Goal: Task Accomplishment & Management: Manage account settings

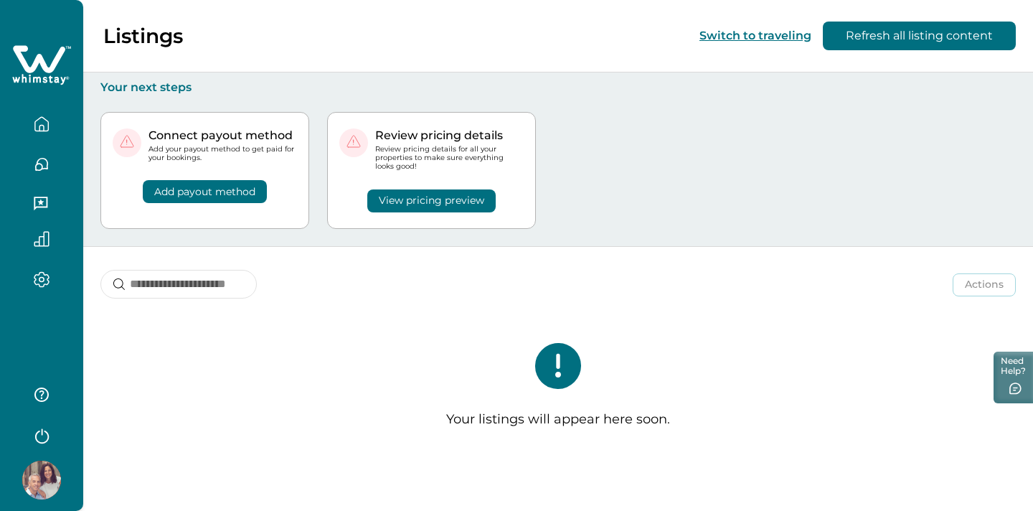
click at [42, 475] on img at bounding box center [41, 479] width 39 height 39
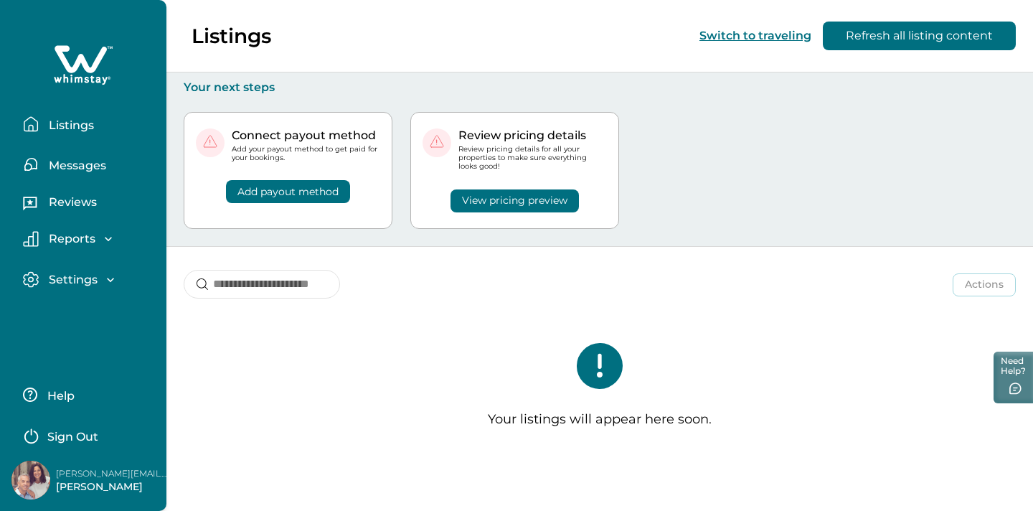
click at [79, 435] on p "Sign Out" at bounding box center [72, 437] width 51 height 14
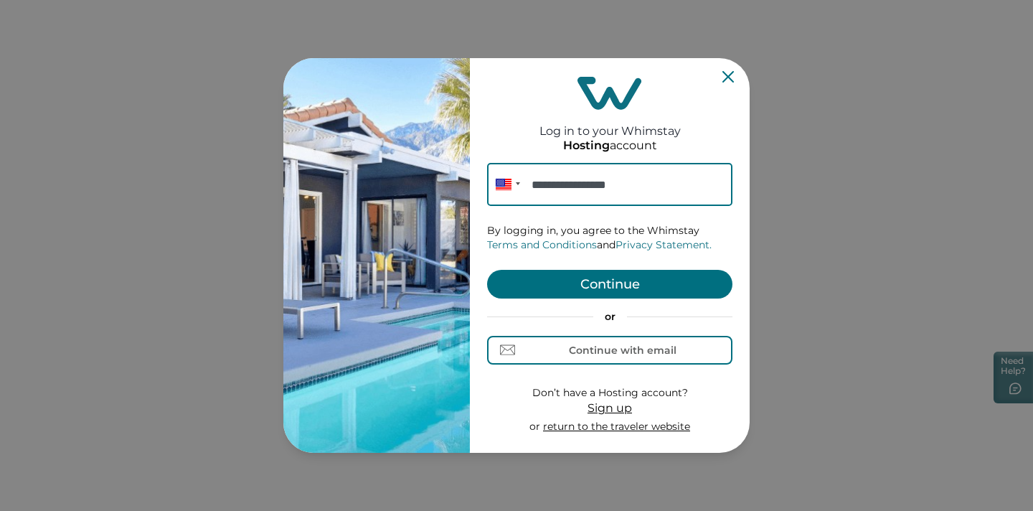
type input "**********"
click at [626, 283] on button "Continue" at bounding box center [609, 284] width 245 height 29
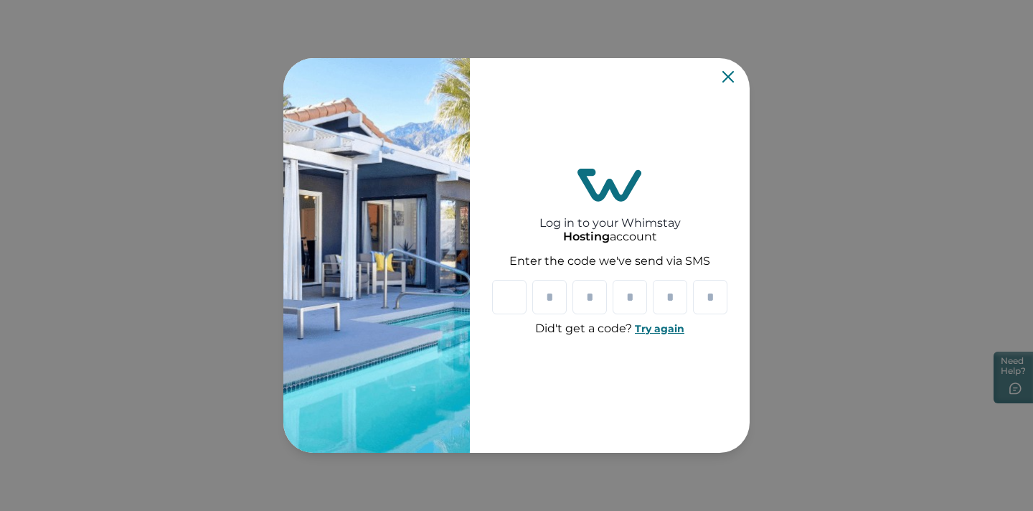
type input "*"
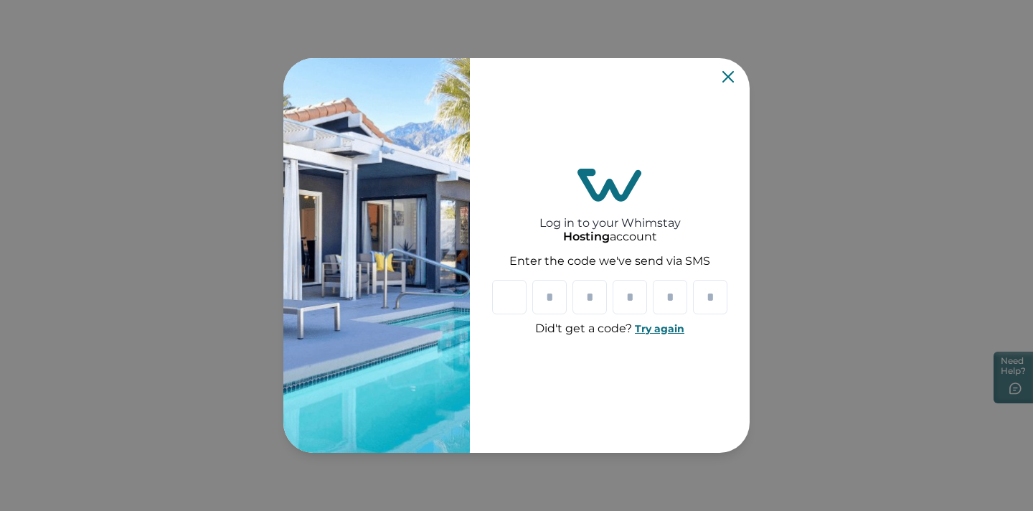
type input "*"
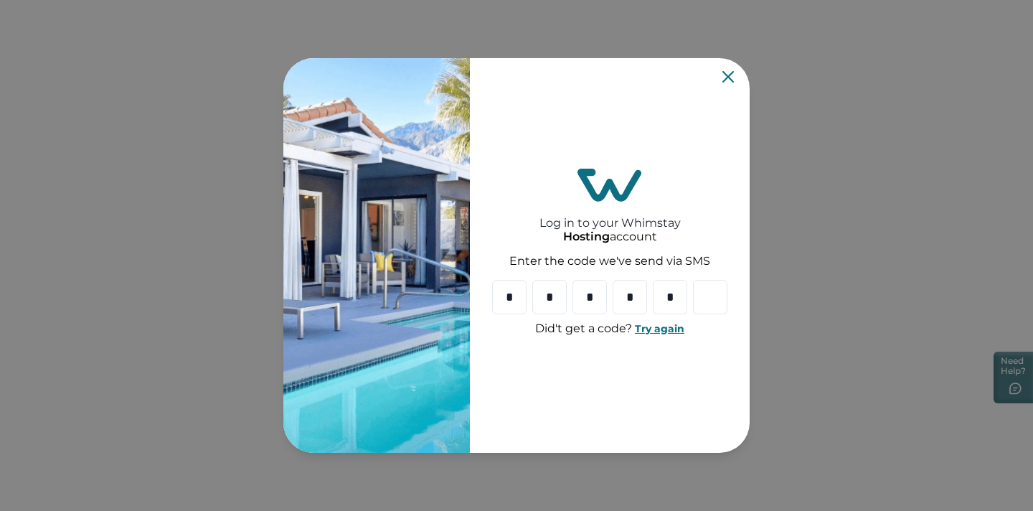
type input "*"
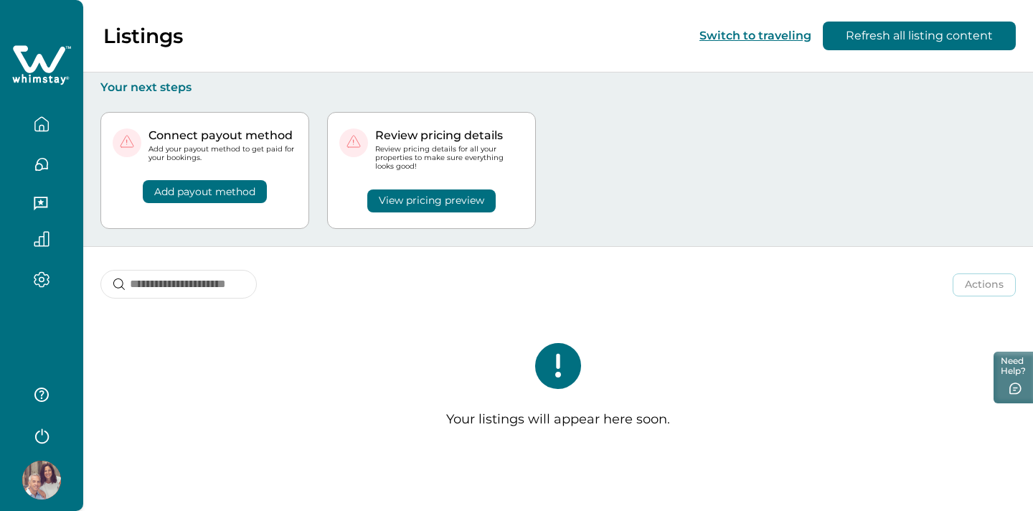
click at [46, 123] on icon "button" at bounding box center [42, 124] width 16 height 16
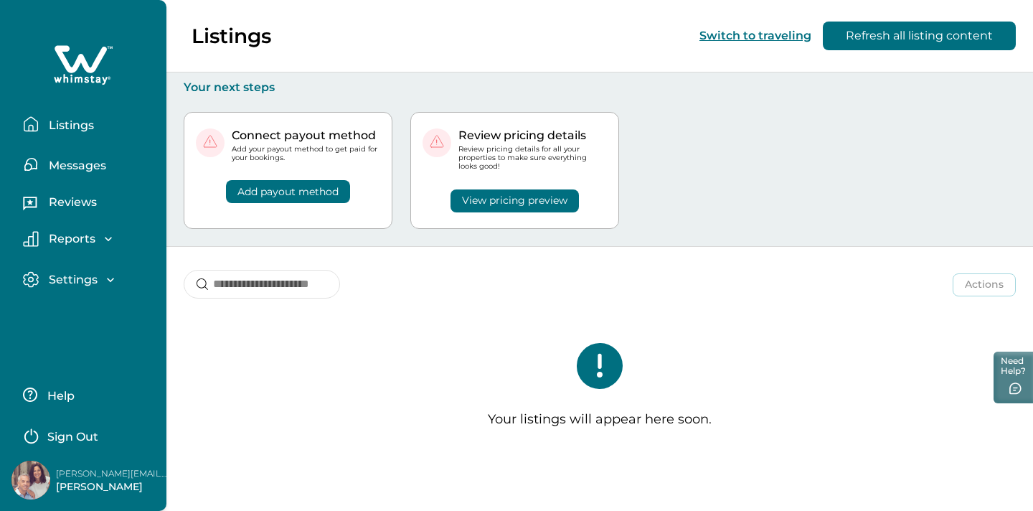
click at [74, 123] on p "Listings" at bounding box center [68, 125] width 49 height 14
click at [87, 279] on p "Settings" at bounding box center [70, 279] width 53 height 14
click at [98, 311] on p "Profile details" at bounding box center [86, 310] width 84 height 14
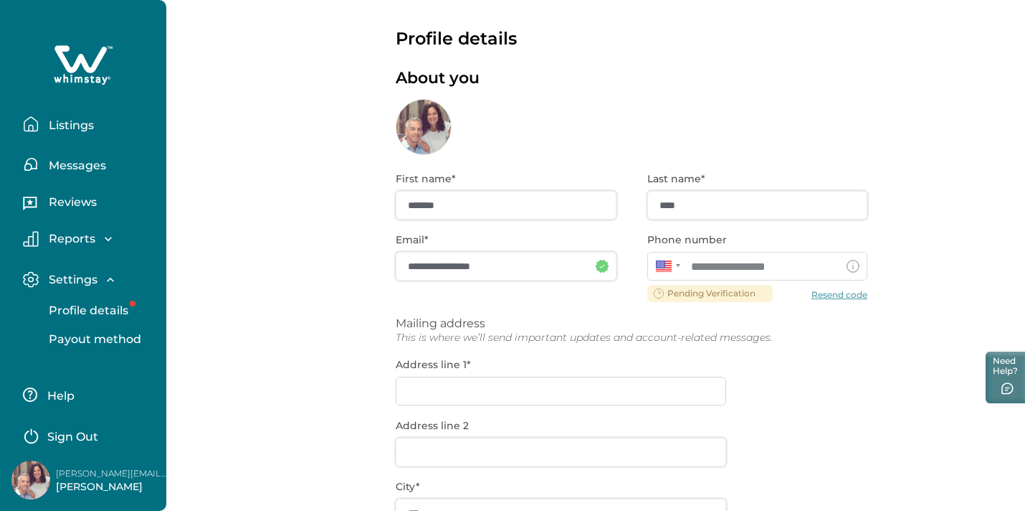
scroll to position [9, 0]
click at [66, 125] on p "Listings" at bounding box center [68, 125] width 49 height 14
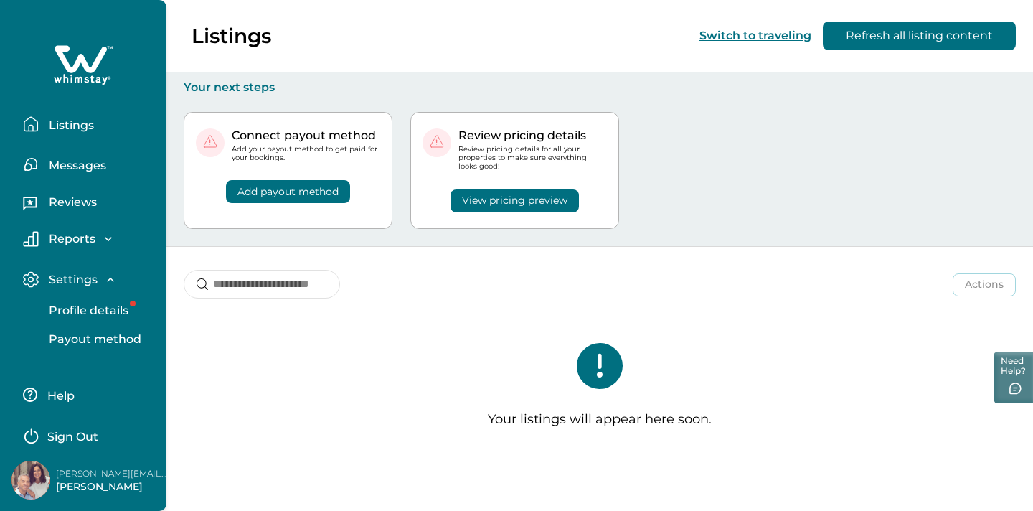
click at [71, 127] on p "Listings" at bounding box center [68, 125] width 49 height 14
click at [77, 123] on p "Listings" at bounding box center [68, 125] width 49 height 14
click at [69, 238] on p "Reports" at bounding box center [69, 239] width 51 height 14
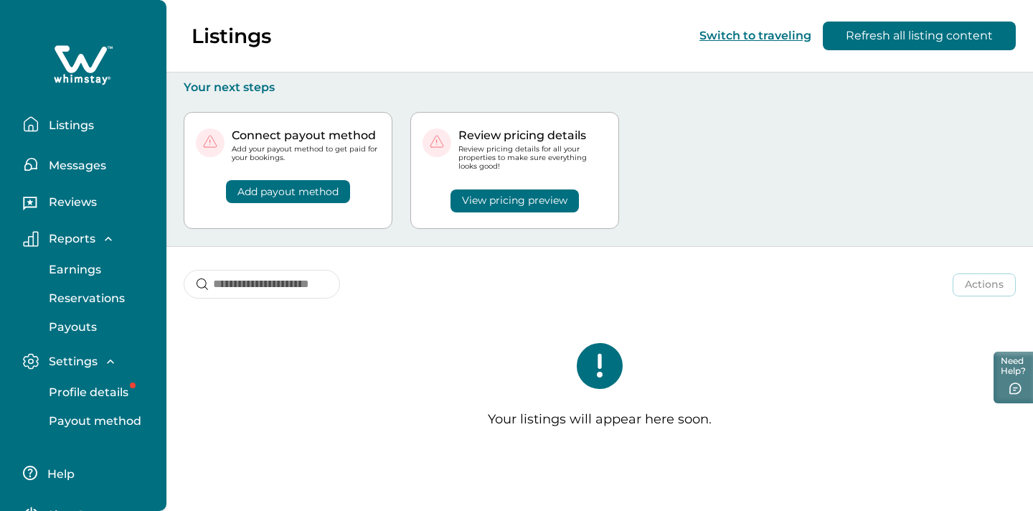
click at [69, 238] on p "Reports" at bounding box center [69, 239] width 51 height 14
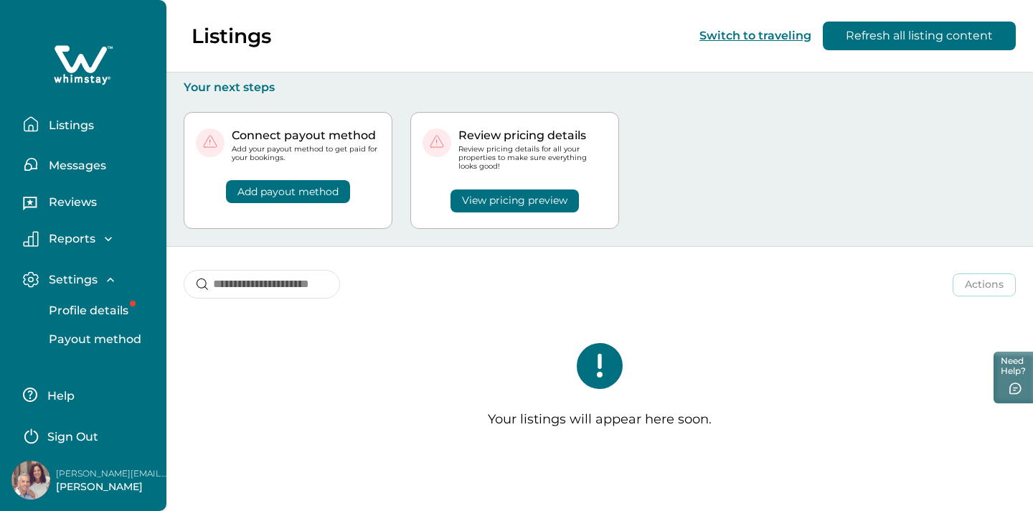
click at [82, 280] on p "Settings" at bounding box center [70, 279] width 53 height 14
click at [84, 283] on p "Settings" at bounding box center [70, 279] width 53 height 14
click at [85, 308] on p "Profile details" at bounding box center [86, 310] width 84 height 14
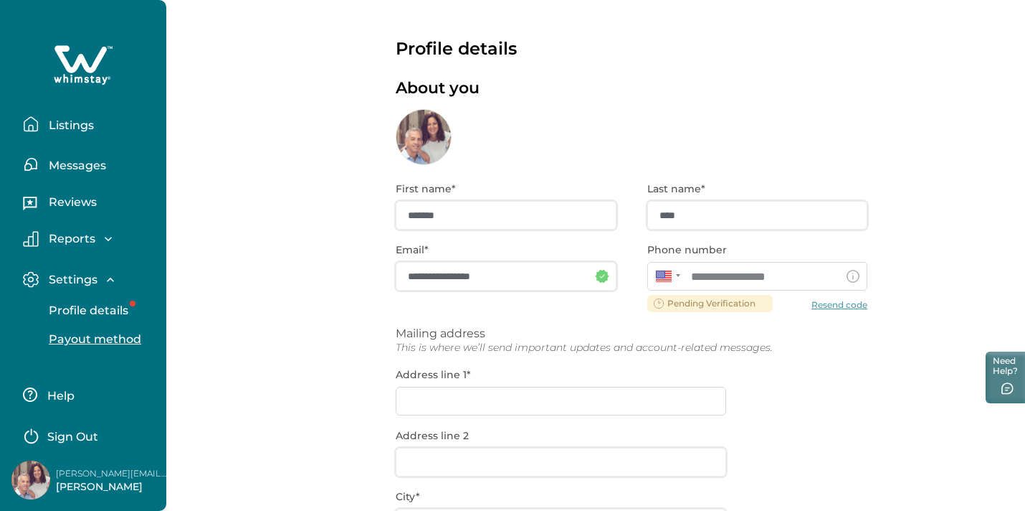
click at [83, 338] on p "Payout method" at bounding box center [92, 339] width 97 height 14
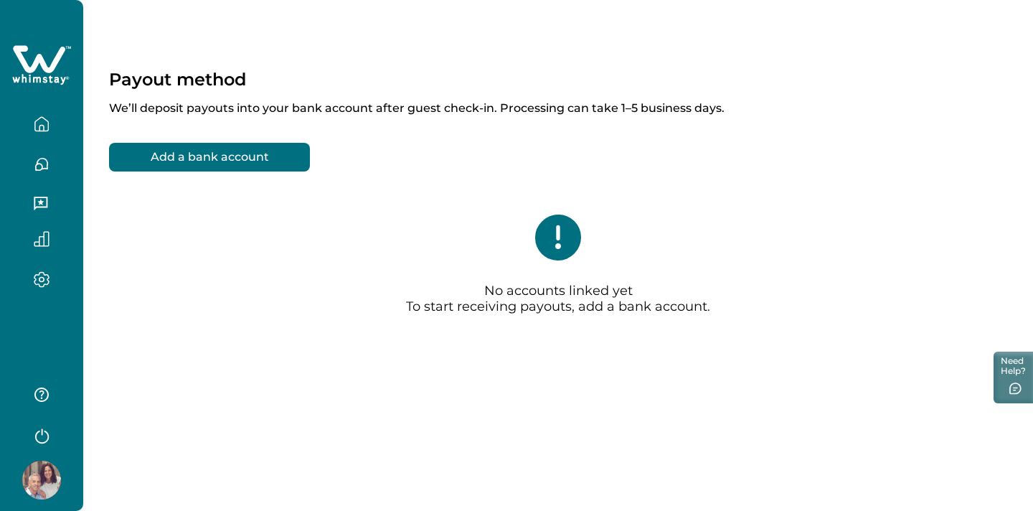
click at [44, 124] on icon "button" at bounding box center [42, 124] width 16 height 16
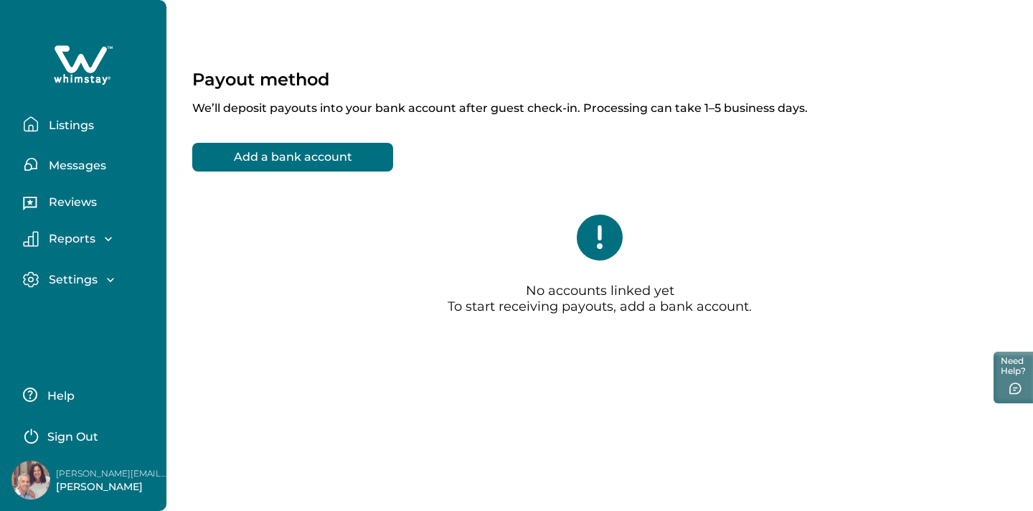
click at [90, 278] on p "Settings" at bounding box center [70, 279] width 53 height 14
click at [87, 306] on p "Profile details" at bounding box center [86, 310] width 84 height 14
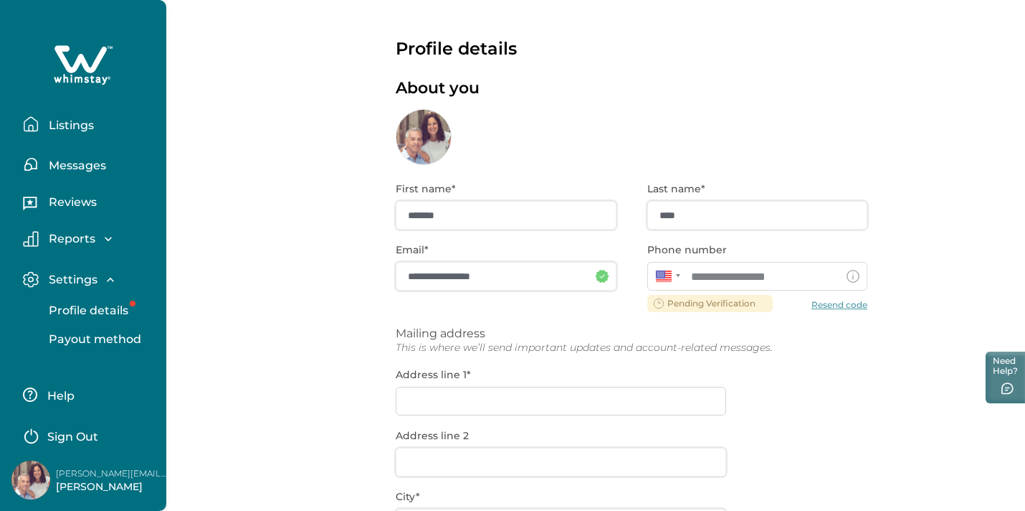
click at [81, 128] on p "Listings" at bounding box center [68, 125] width 49 height 14
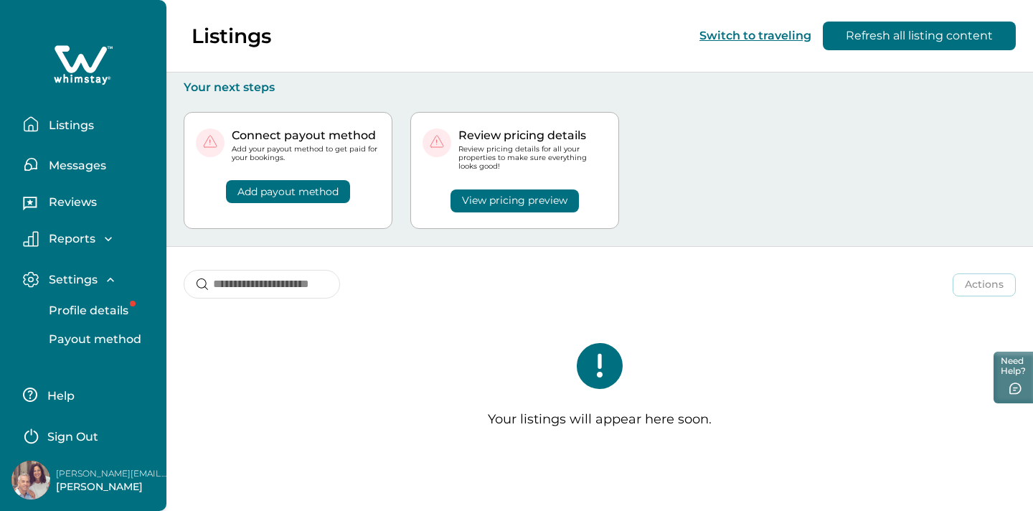
click at [93, 235] on p "Reports" at bounding box center [69, 239] width 51 height 14
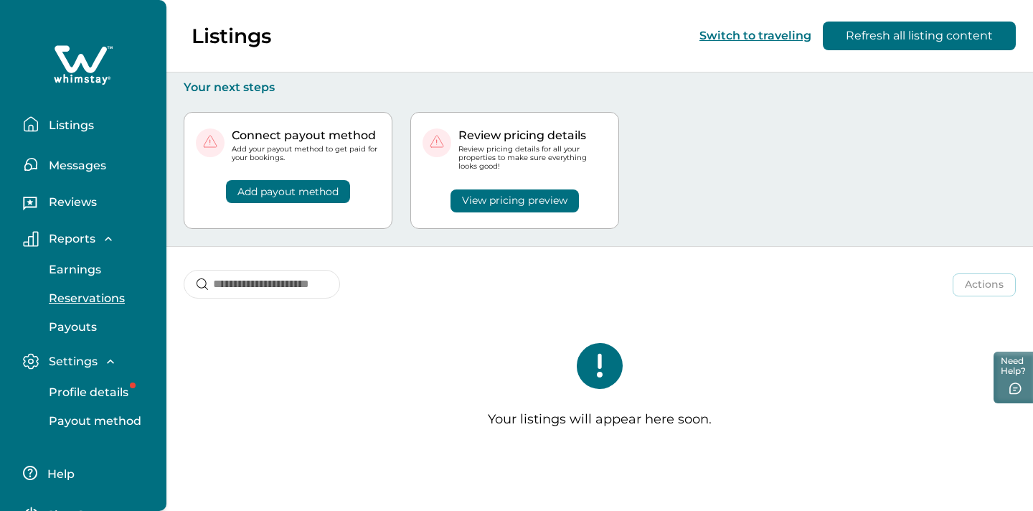
click at [93, 300] on p "Reservations" at bounding box center [84, 298] width 80 height 14
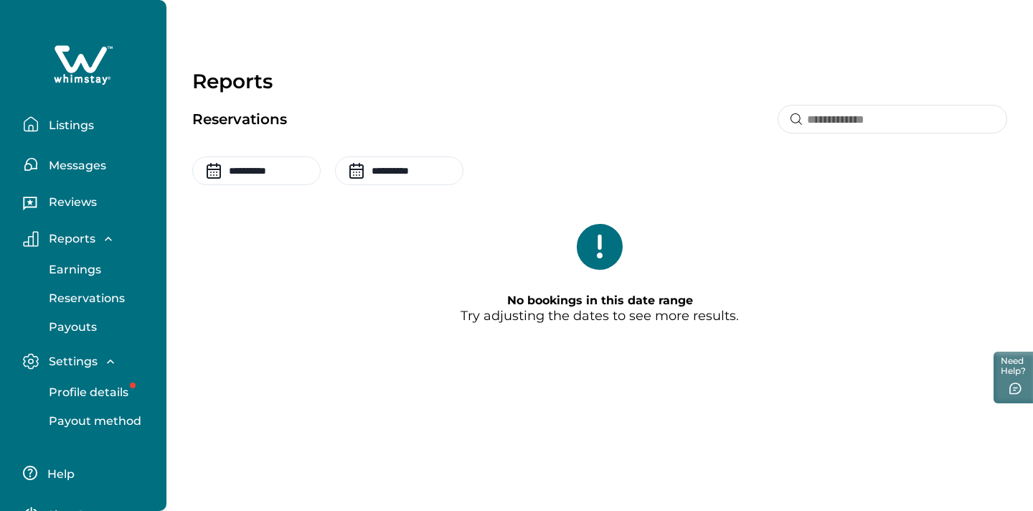
click at [82, 203] on p "Reviews" at bounding box center [70, 202] width 52 height 14
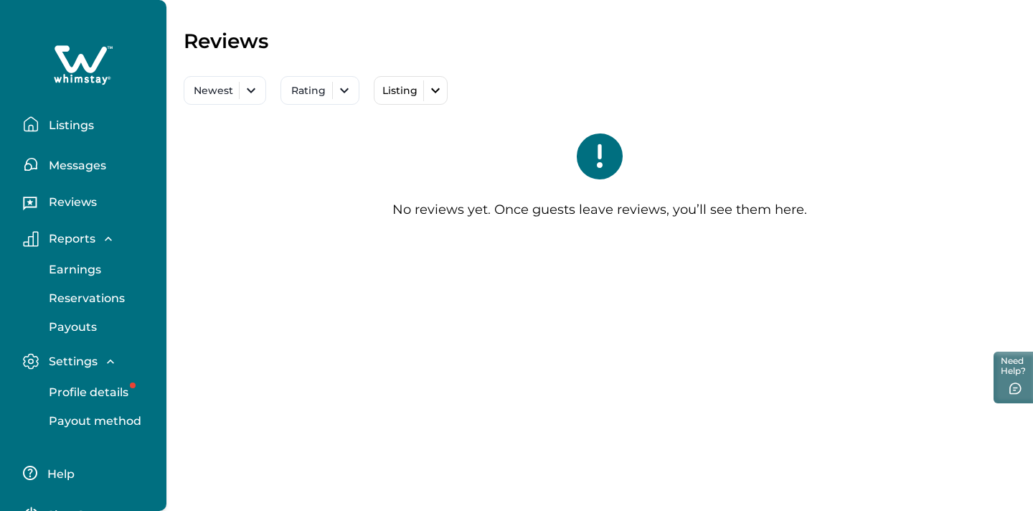
click at [87, 166] on p "Messages" at bounding box center [75, 165] width 62 height 14
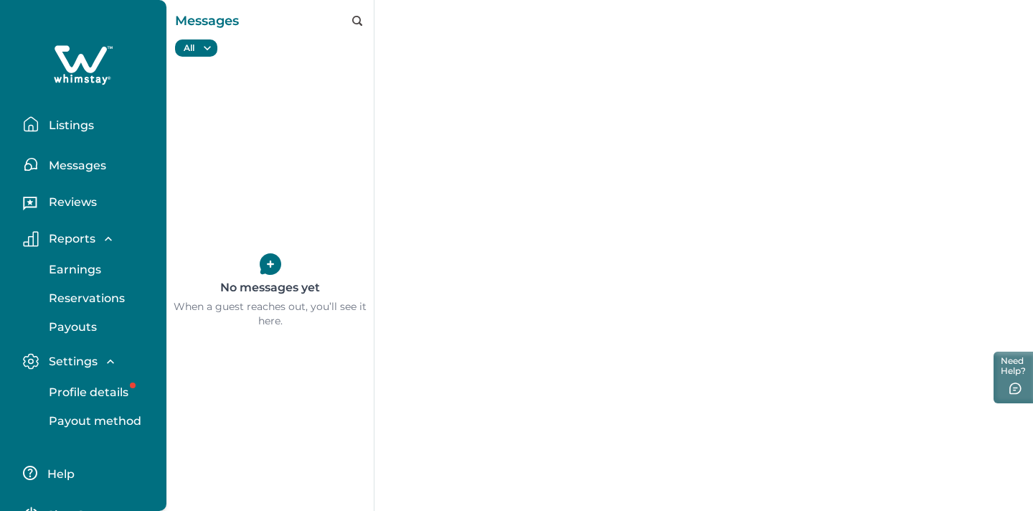
click at [82, 129] on p "Listings" at bounding box center [68, 125] width 49 height 14
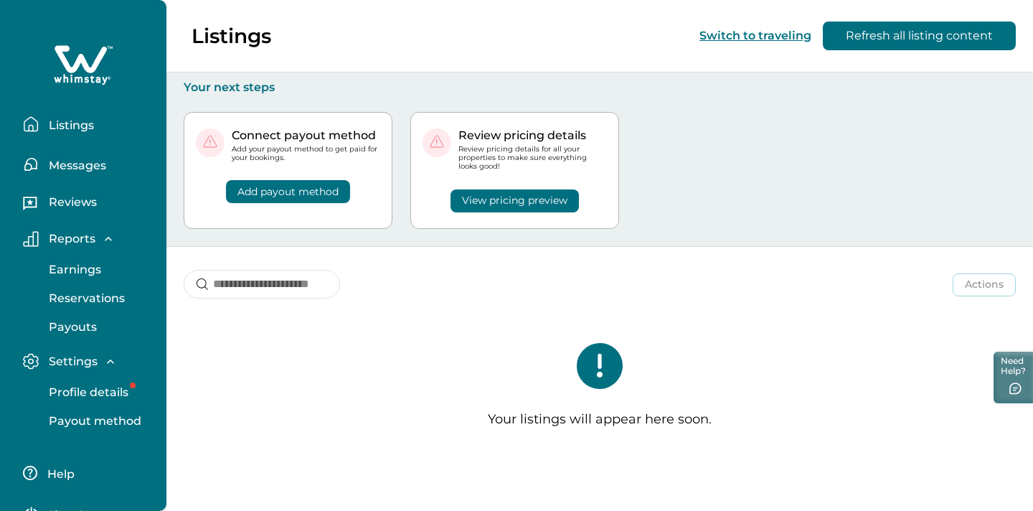
click at [486, 196] on button "View pricing preview" at bounding box center [514, 200] width 128 height 23
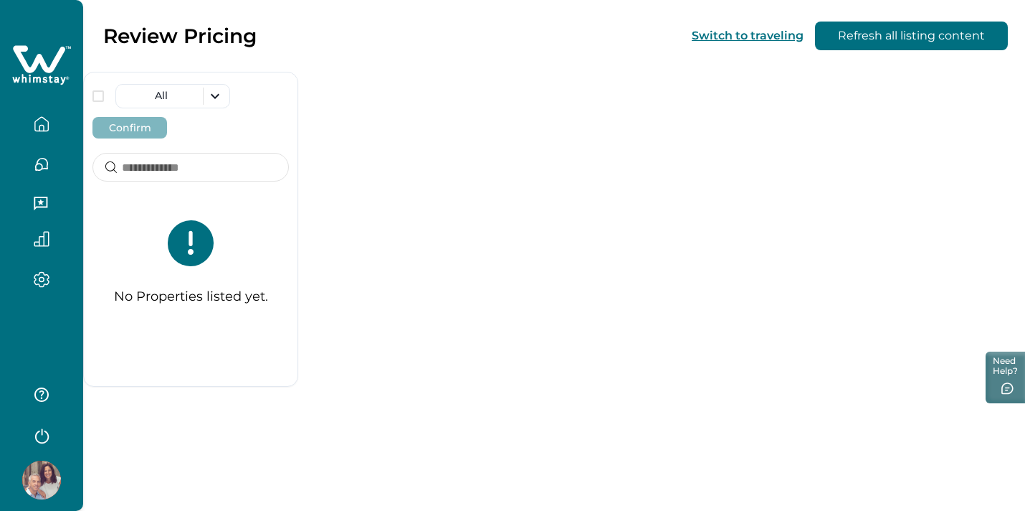
click at [42, 123] on icon "button" at bounding box center [42, 124] width 16 height 16
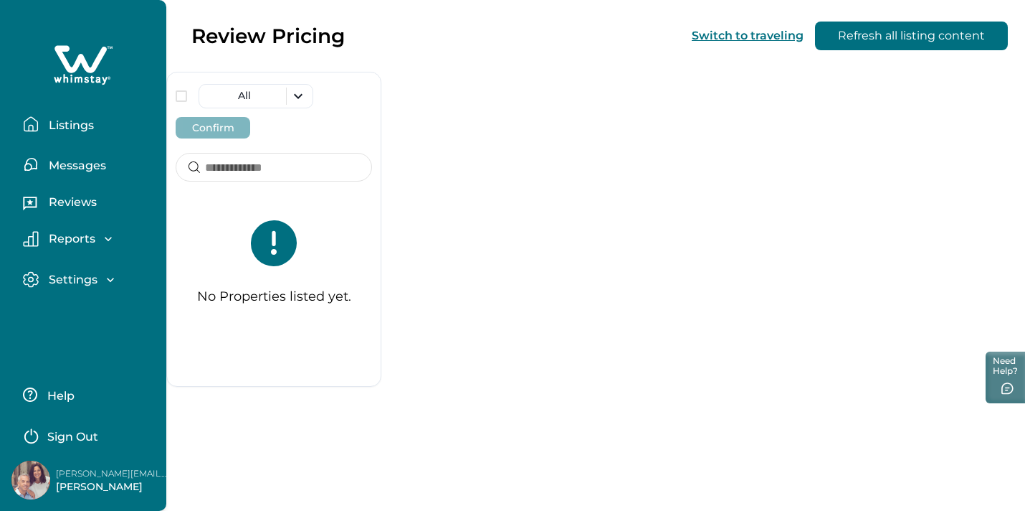
click at [77, 270] on div "Settings Profile details Payout method" at bounding box center [82, 280] width 143 height 41
click at [81, 282] on p "Settings" at bounding box center [70, 279] width 53 height 14
click at [769, 36] on button "Switch to traveling" at bounding box center [748, 36] width 112 height 14
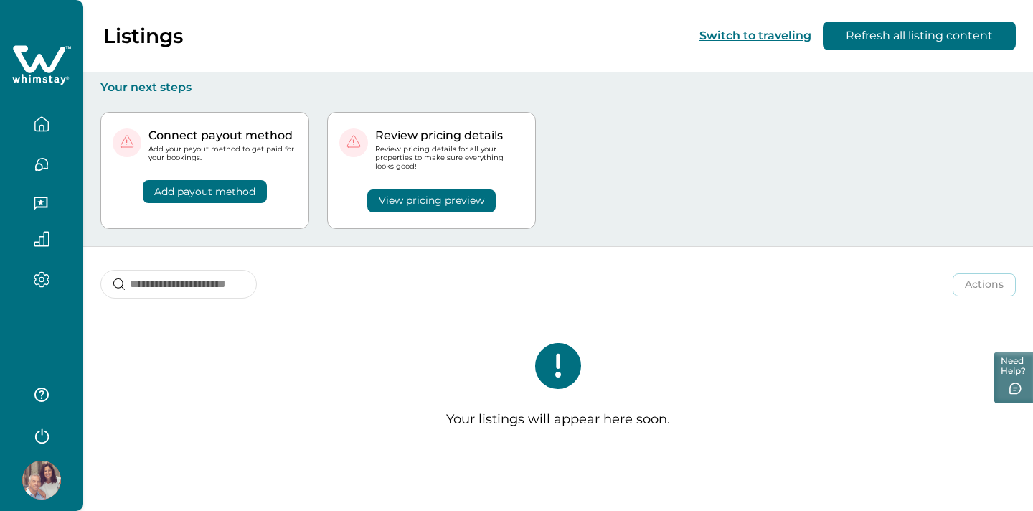
click at [37, 476] on img at bounding box center [41, 479] width 39 height 39
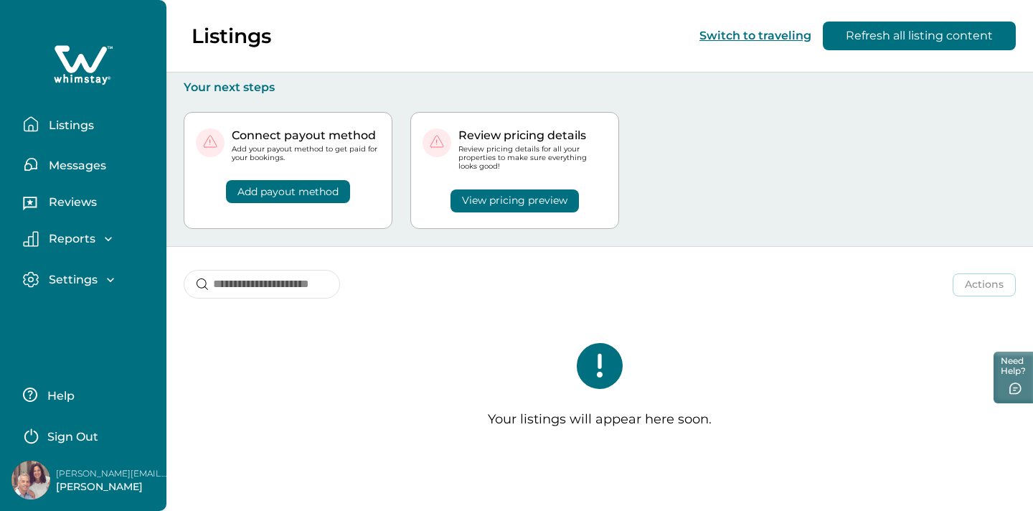
click at [80, 437] on p "Sign Out" at bounding box center [72, 437] width 51 height 14
